Goal: Task Accomplishment & Management: Manage account settings

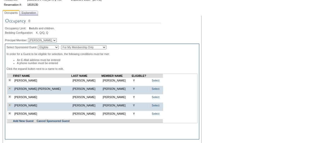
scroll to position [68, 0]
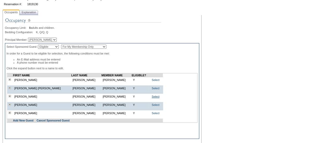
click at [152, 98] on link "Select" at bounding box center [156, 96] width 8 height 3
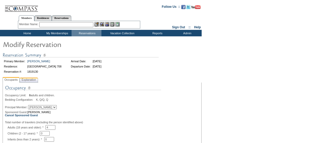
click at [36, 81] on span "Explanation" at bounding box center [29, 79] width 17 height 5
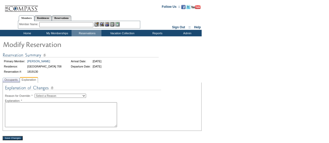
click at [46, 95] on select "Select a Reason Creating Continuous Stay Days Rebooked After Cancellation Editi…" at bounding box center [61, 96] width 52 height 4
select select "1045"
click at [39, 94] on select "Select a Reason Creating Continuous Stay Days Rebooked After Cancellation Editi…" at bounding box center [61, 96] width 52 height 4
click at [31, 109] on textarea at bounding box center [61, 114] width 112 height 25
type textarea "John will be the one going. US."
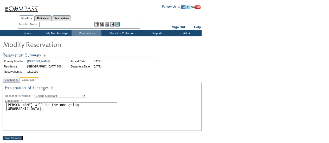
click at [17, 140] on input "Save Changes" at bounding box center [13, 138] width 20 height 4
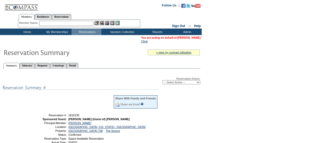
click at [187, 37] on link "[PERSON_NAME]" at bounding box center [188, 37] width 23 height 3
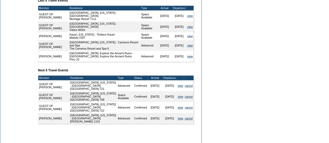
scroll to position [206, 0]
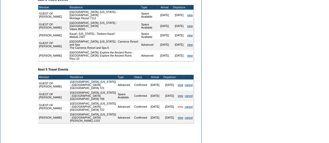
click at [178, 108] on link "view" at bounding box center [180, 106] width 5 height 3
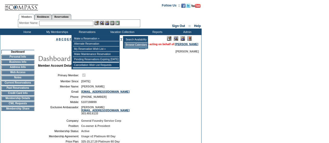
click at [129, 47] on td "Browse Calendars" at bounding box center [135, 44] width 23 height 5
